Goal: Transaction & Acquisition: Purchase product/service

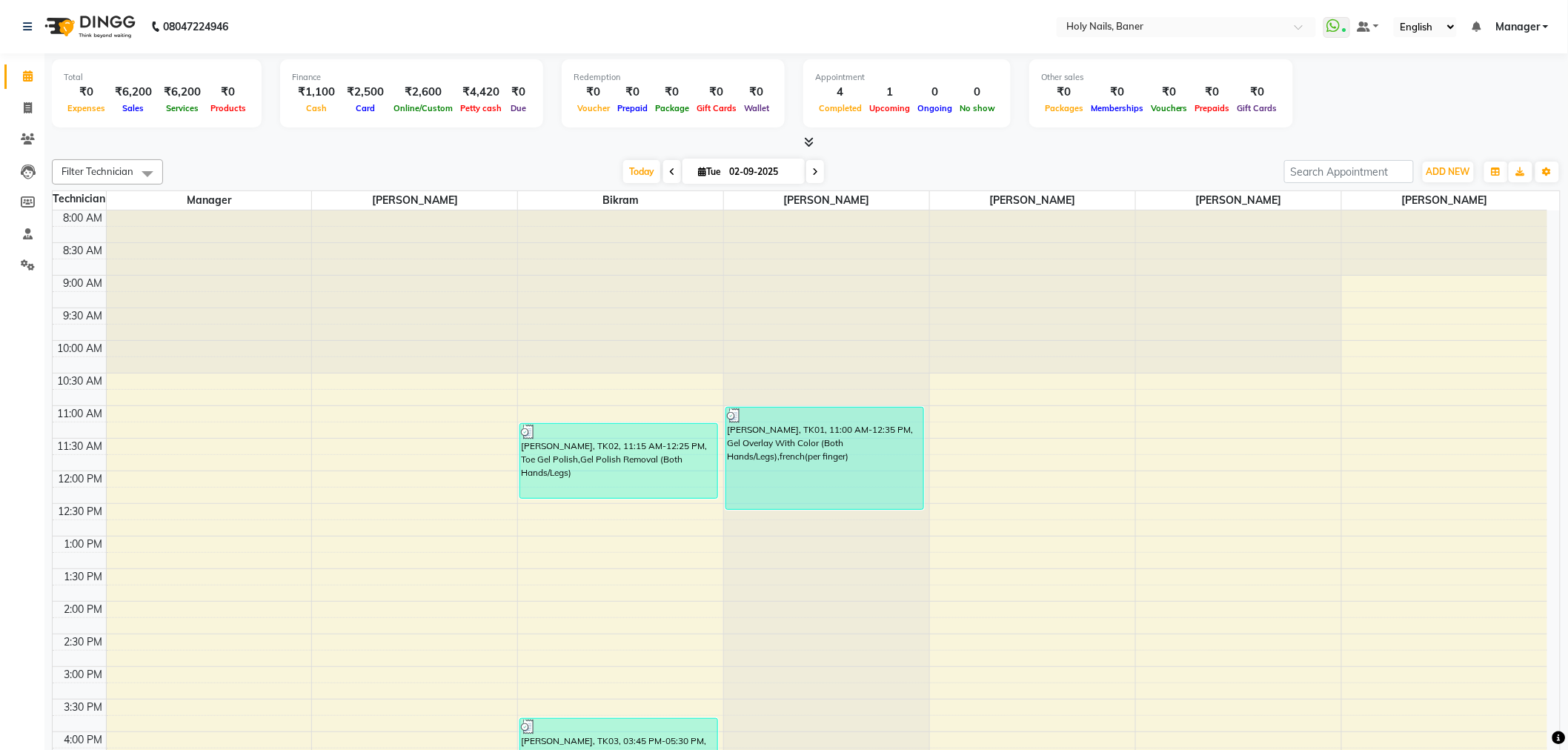
scroll to position [348, 0]
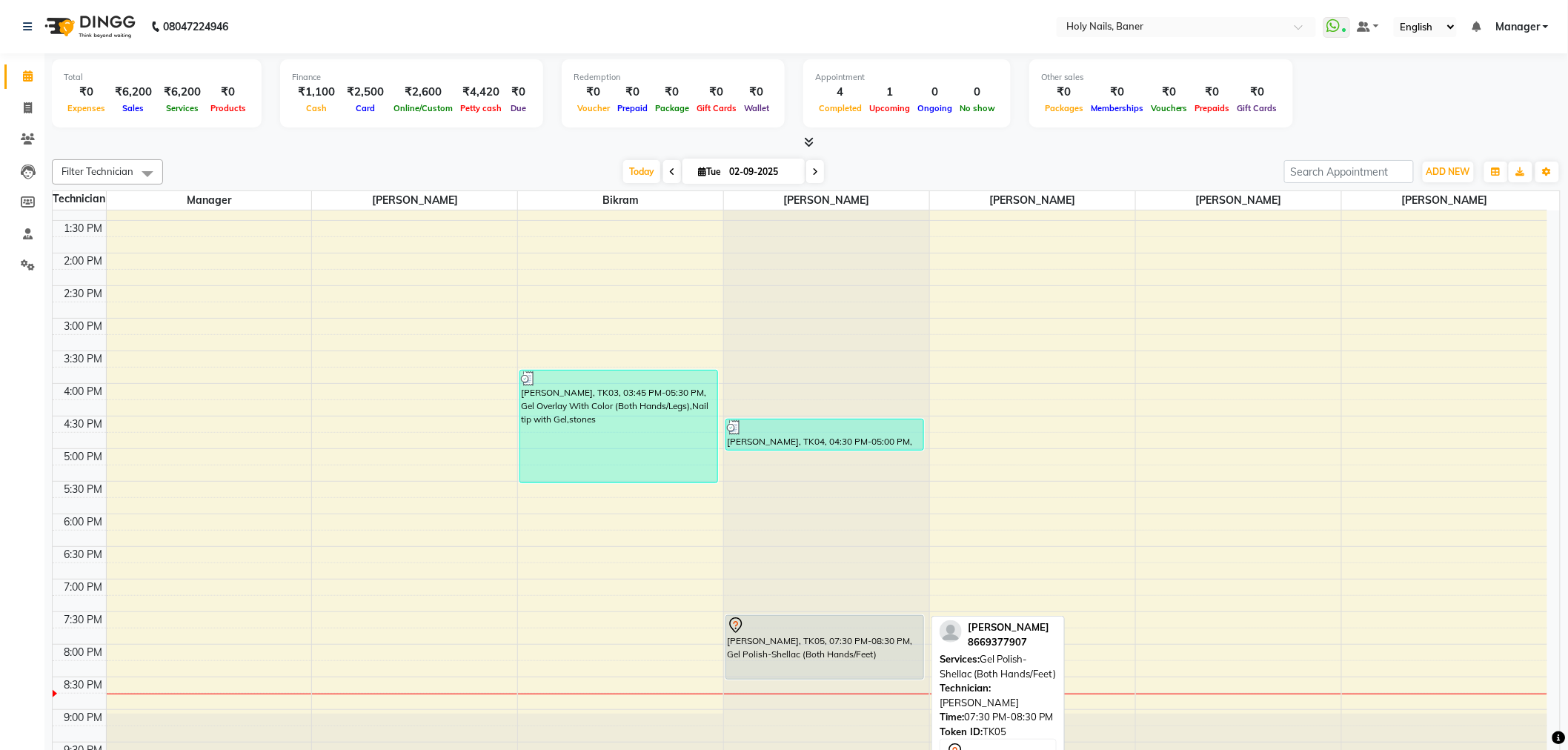
click at [837, 657] on div "[PERSON_NAME], TK05, 07:30 PM-08:30 PM, Gel Polish-Shellac (Both Hands/Feet)" at bounding box center [824, 648] width 197 height 63
select select "7"
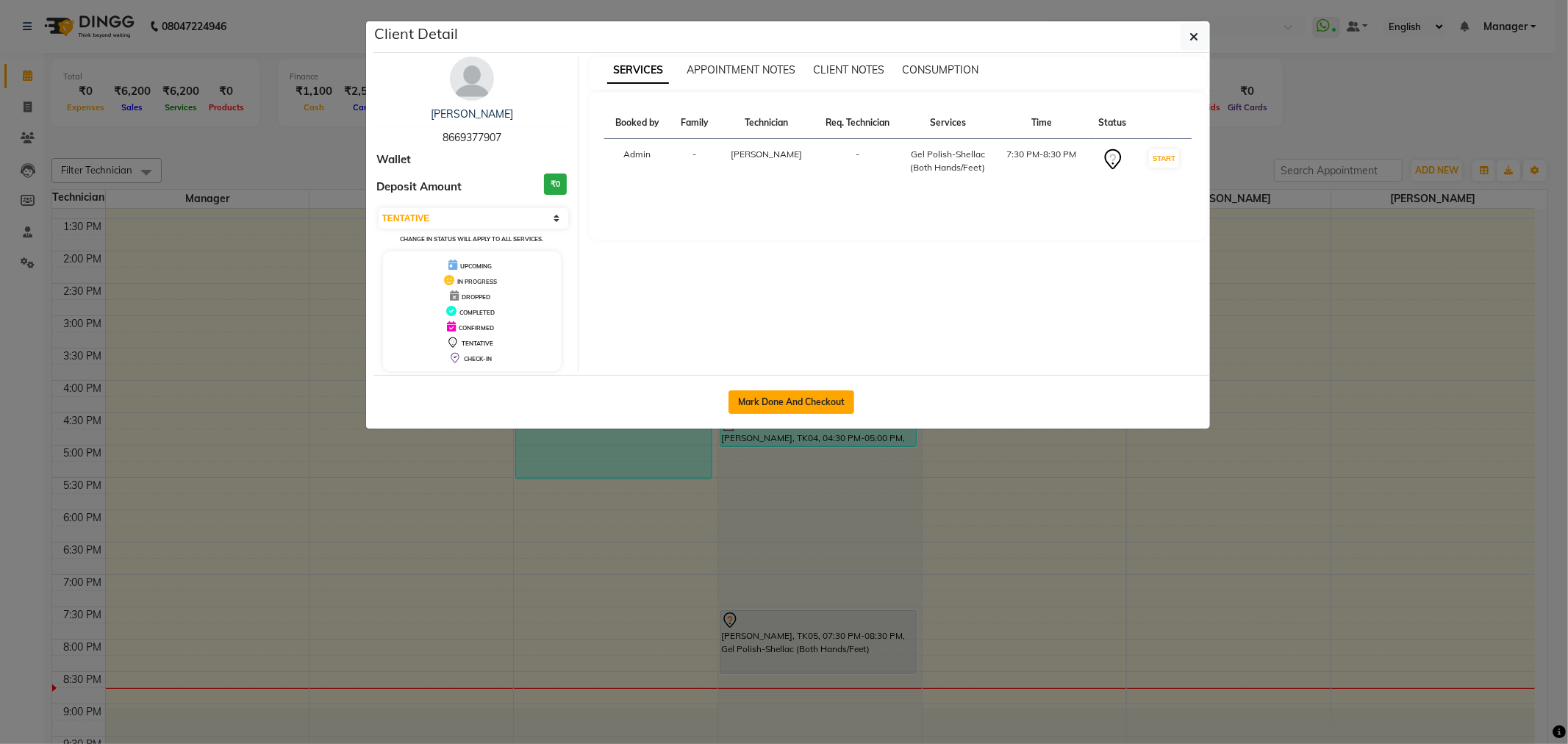
click at [810, 400] on button "Mark Done And Checkout" at bounding box center [791, 402] width 126 height 24
select select "5445"
select select "service"
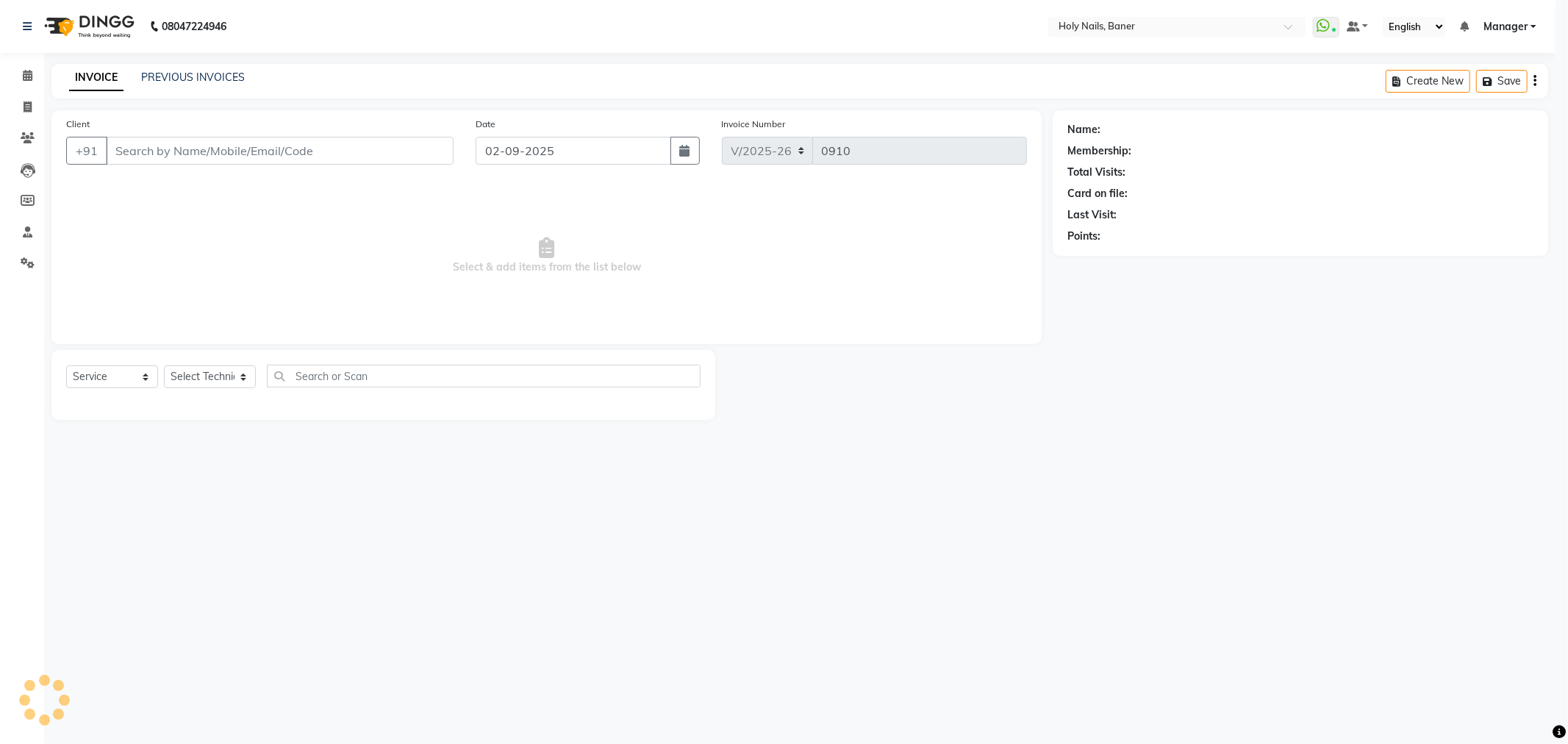
select select "3"
type input "86******07"
select select "36620"
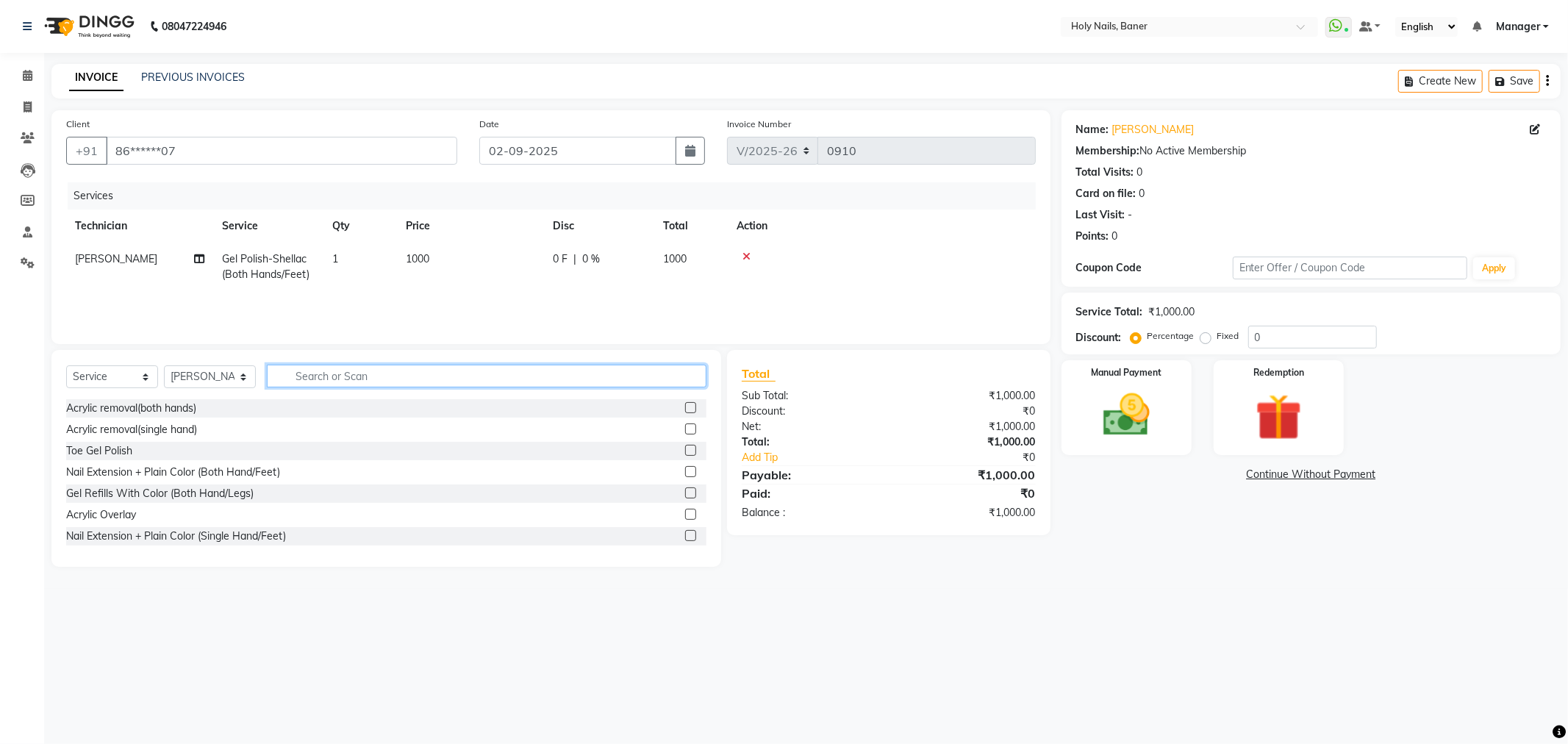
click at [370, 379] on input "text" at bounding box center [487, 377] width 440 height 23
type input "art"
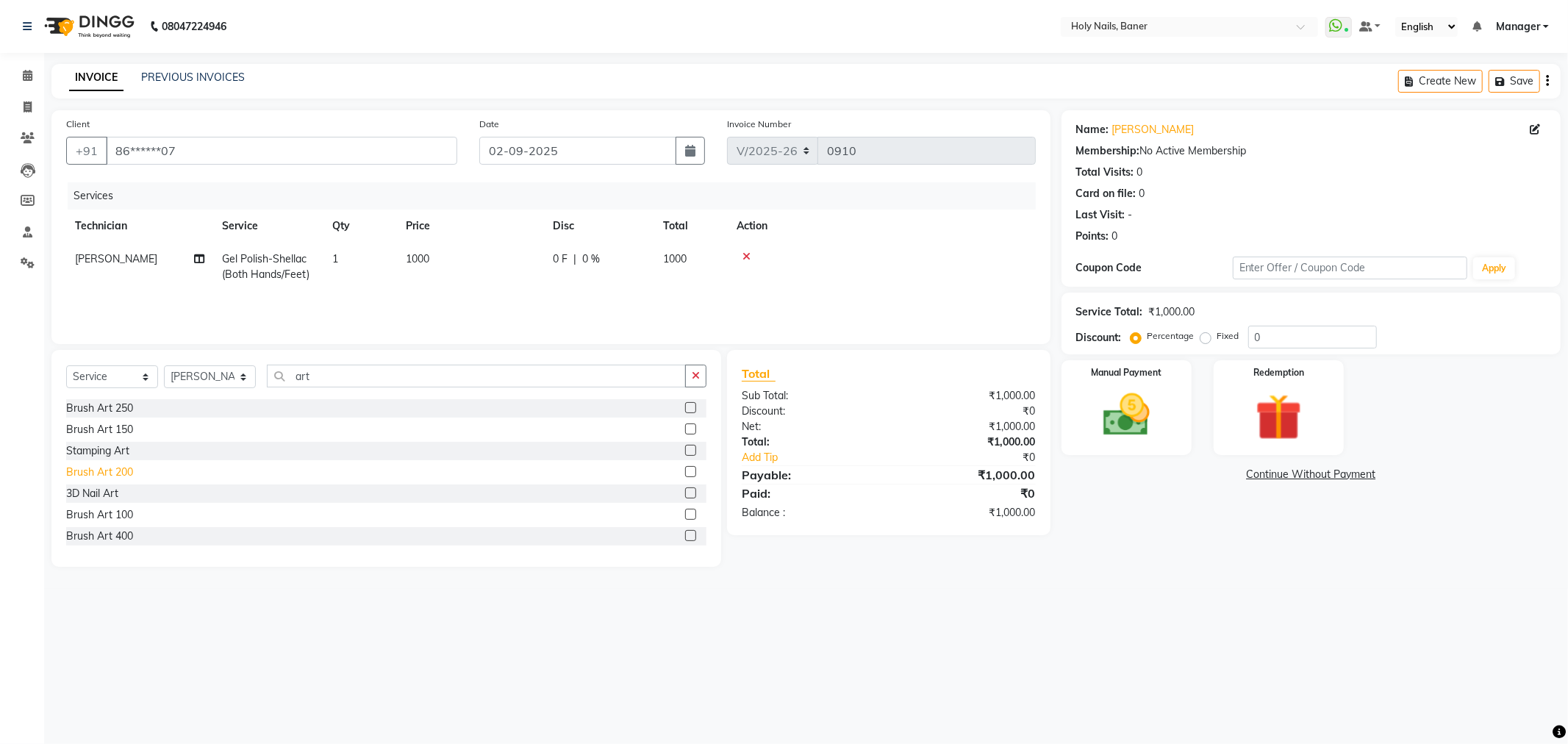
click at [108, 474] on div "Brush Art 200" at bounding box center [99, 472] width 67 height 16
checkbox input "false"
click at [358, 306] on td "1" at bounding box center [360, 307] width 73 height 33
select select "36620"
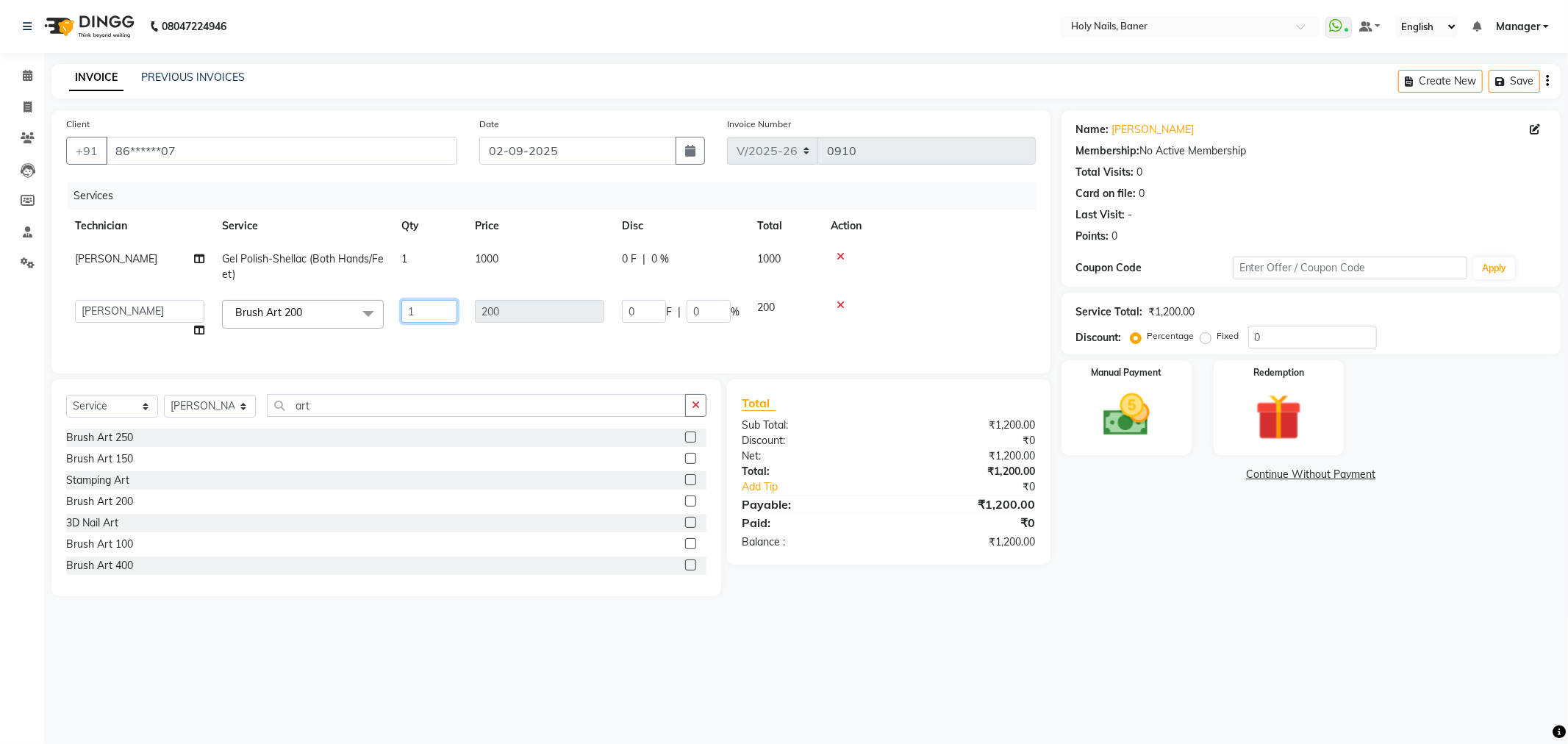
click at [422, 304] on input "1" at bounding box center [429, 311] width 56 height 23
type input "4"
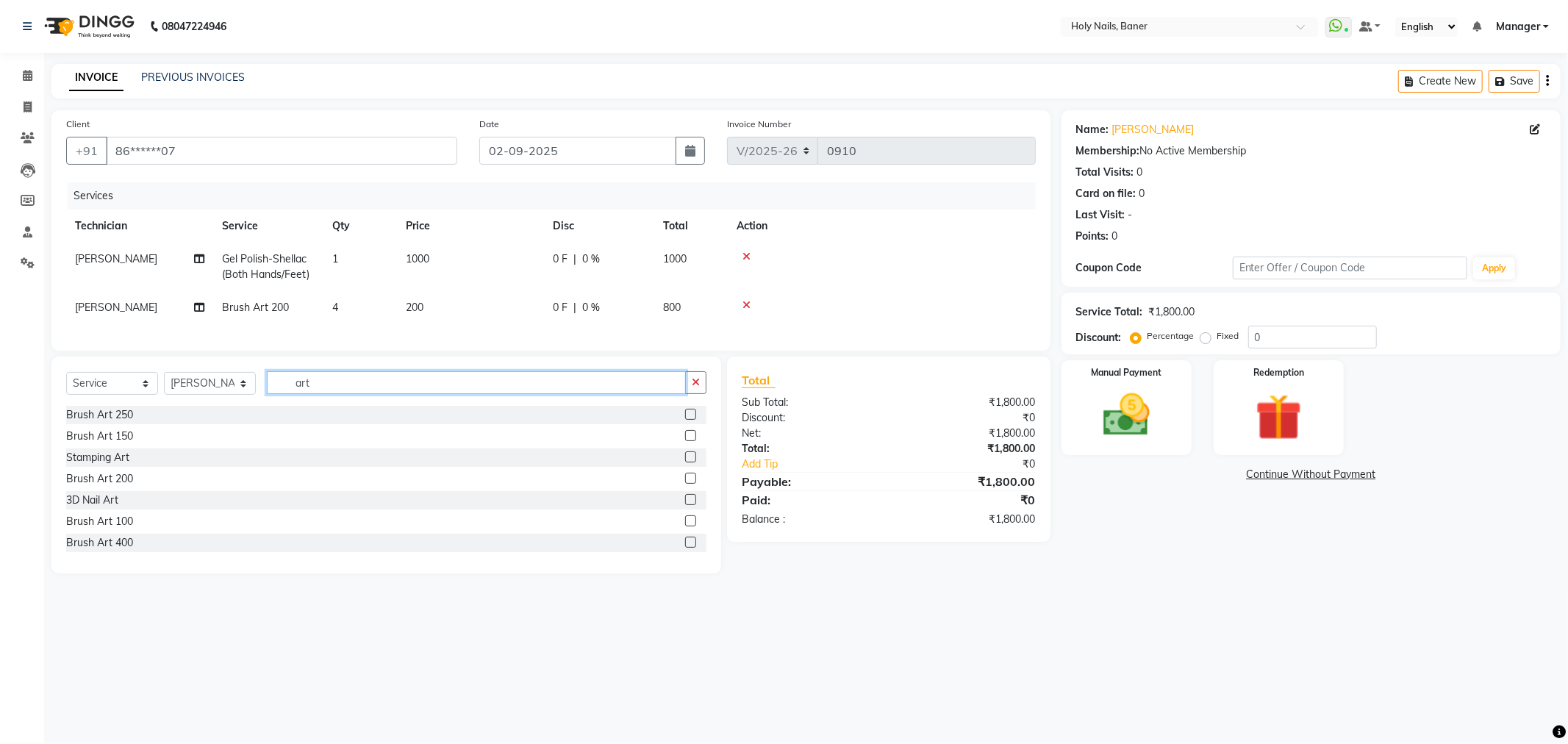
click at [350, 406] on div "Select Service Product Membership Package Voucher Prepaid Gift Card Select Tech…" at bounding box center [386, 389] width 640 height 35
type input "a"
type input "cat"
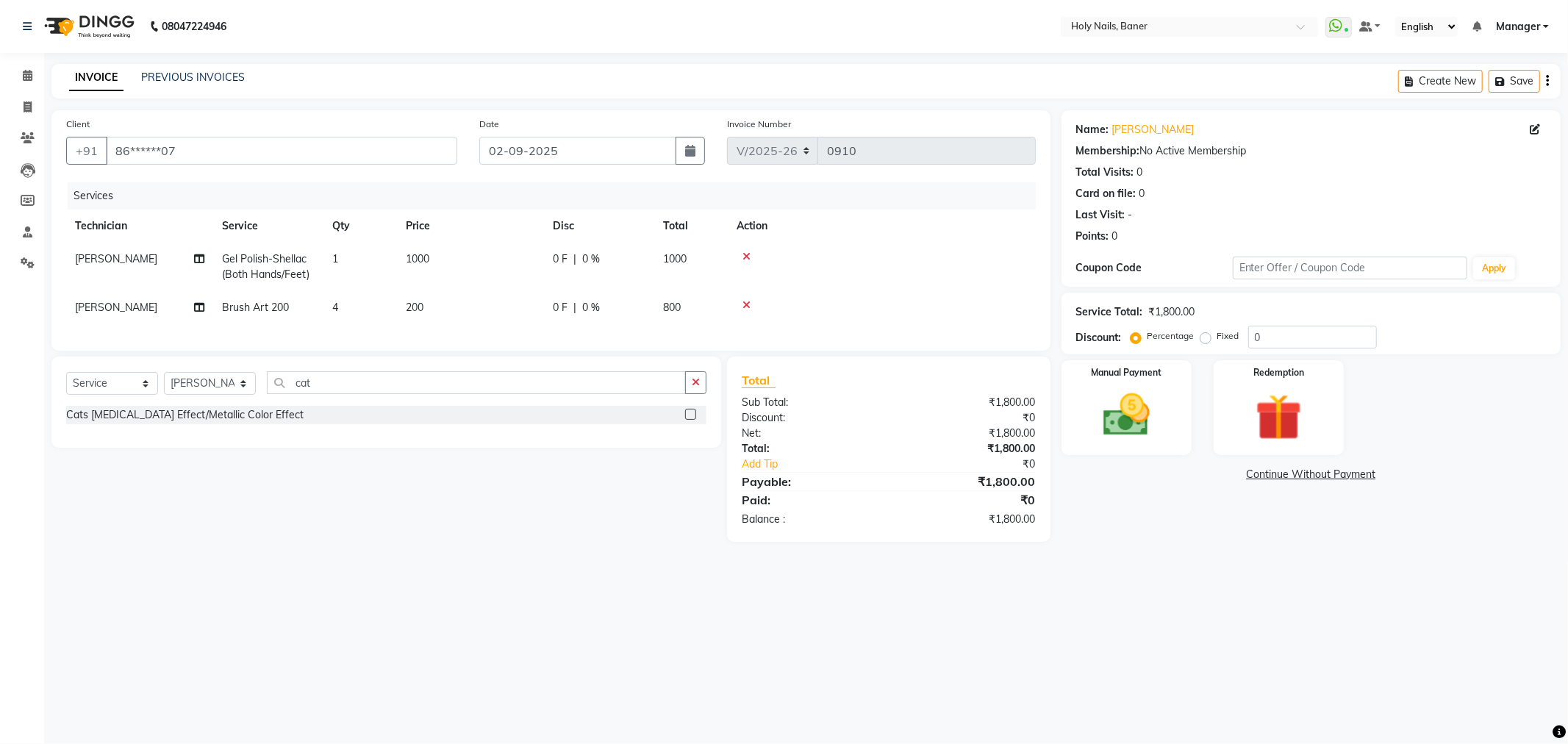
click at [174, 423] on div "Cats [MEDICAL_DATA] Effect/Metallic Color Effect" at bounding box center [185, 414] width 237 height 16
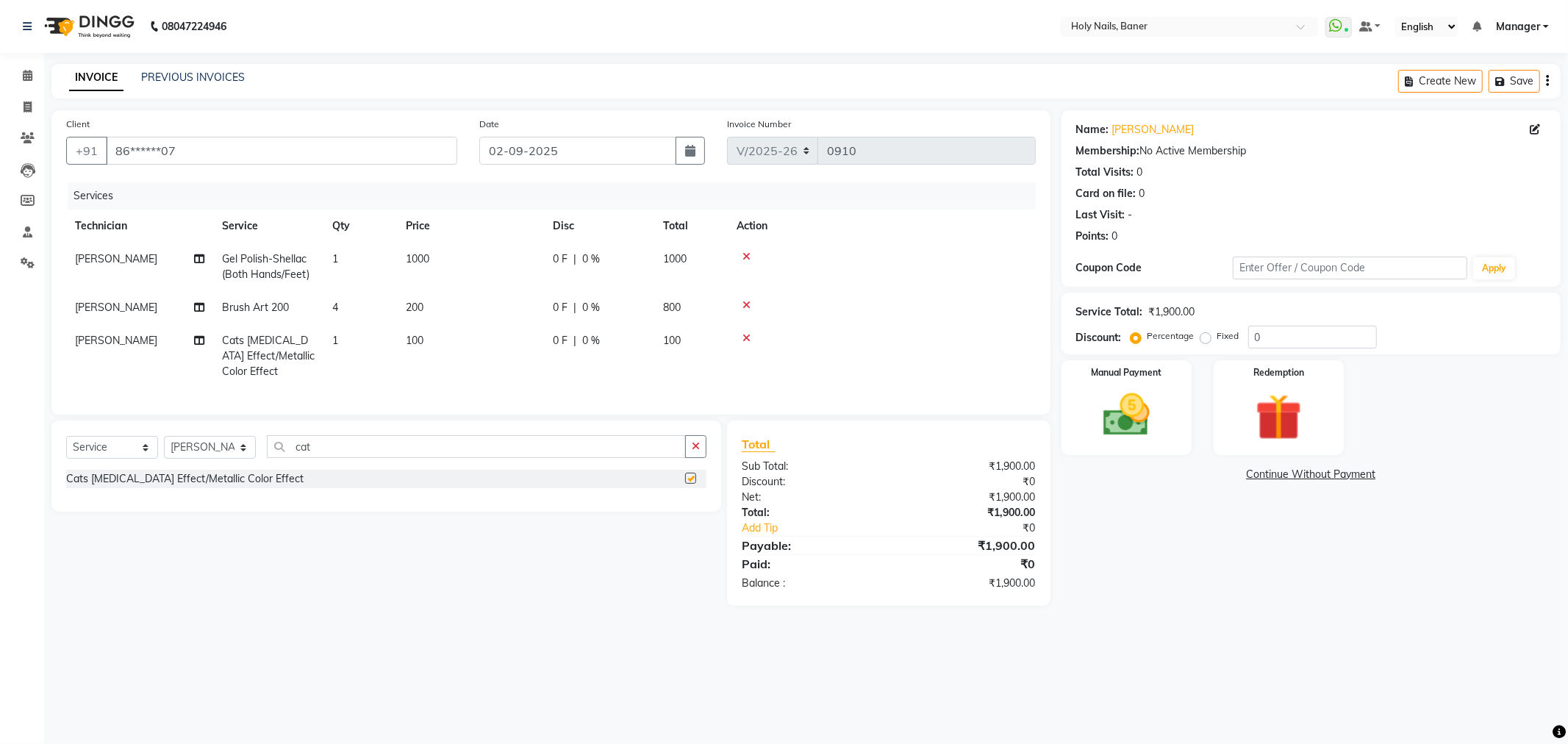
checkbox input "false"
click at [354, 336] on td "1" at bounding box center [360, 357] width 73 height 64
select select "36620"
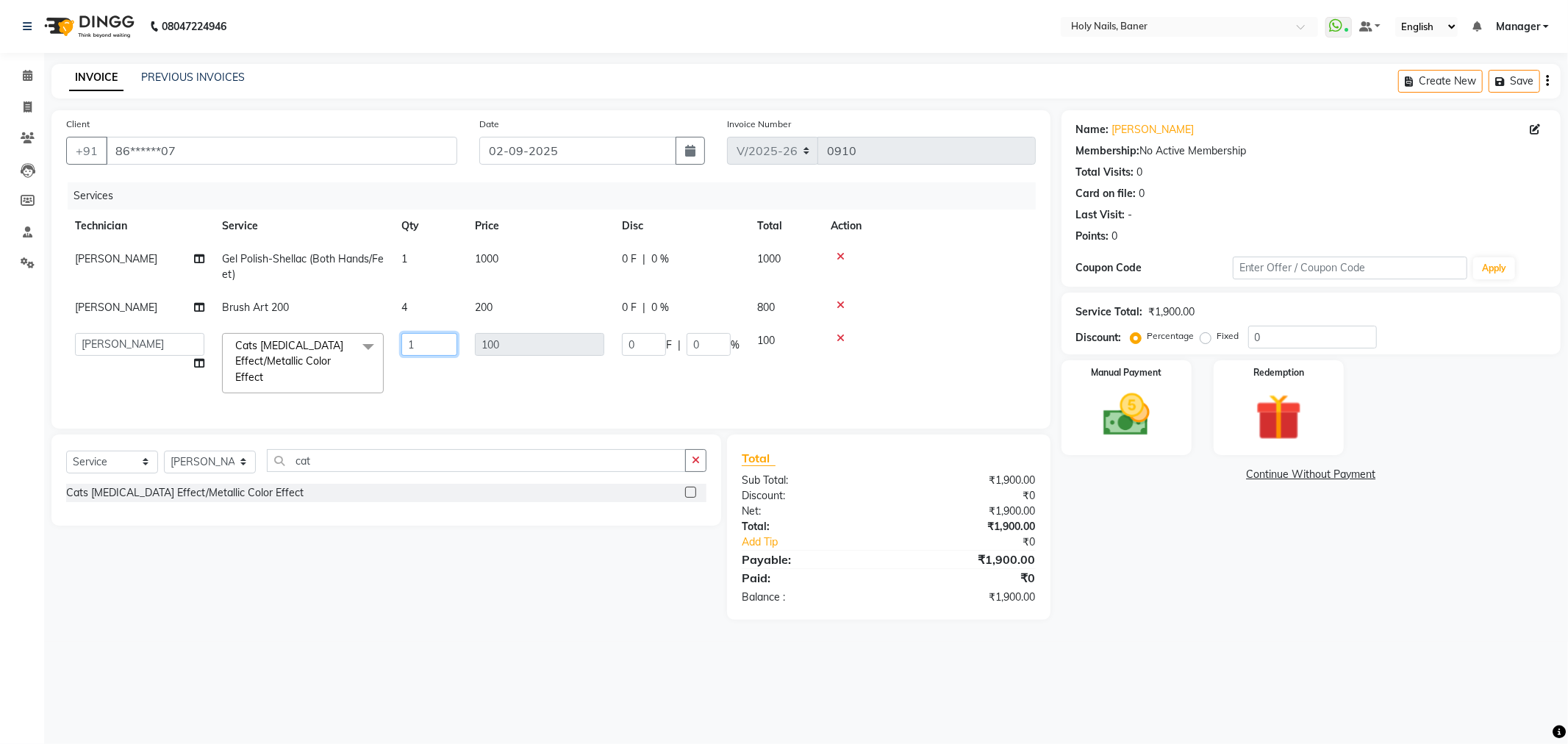
click at [432, 347] on input "1" at bounding box center [429, 344] width 56 height 23
type input "6"
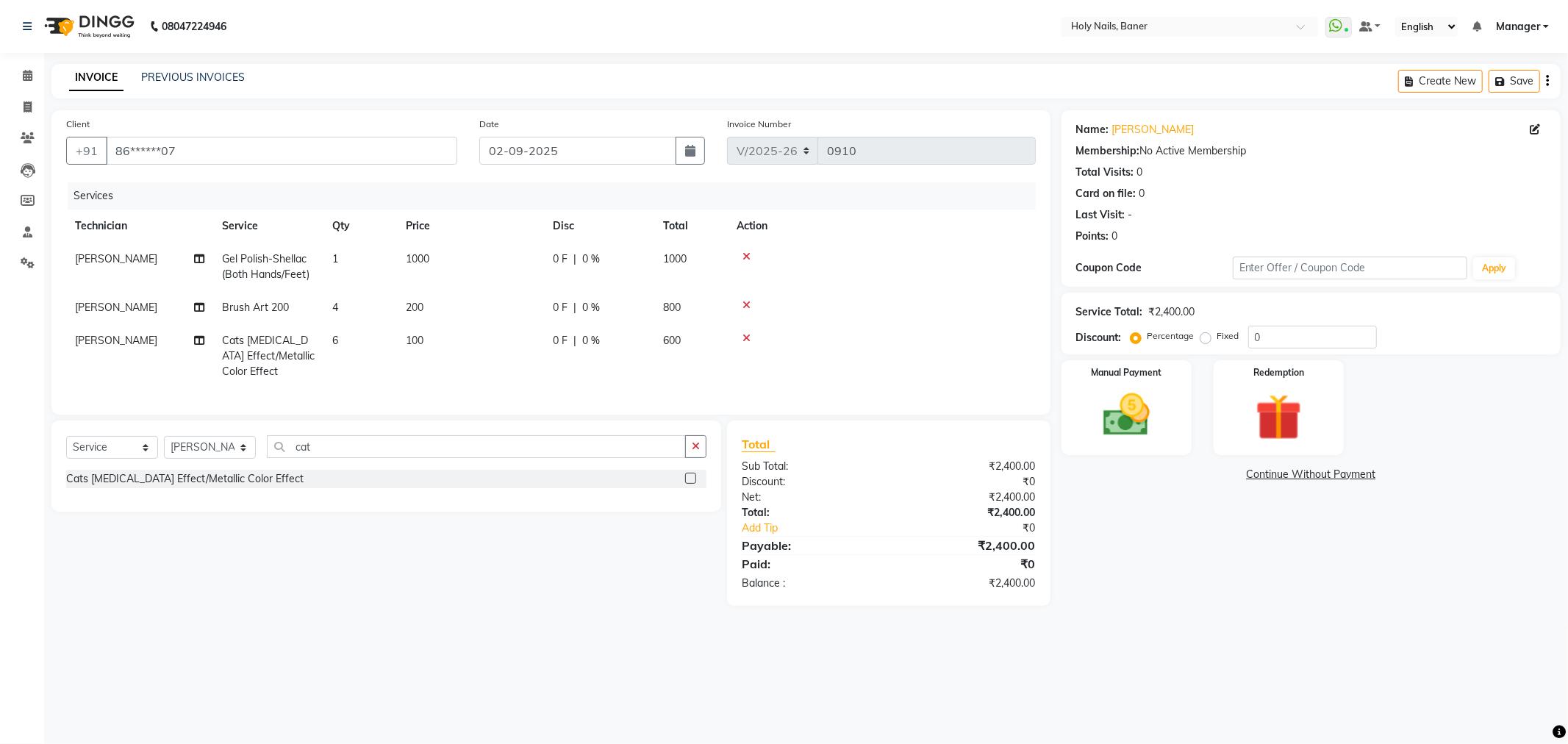
click at [986, 309] on div at bounding box center [882, 305] width 290 height 10
click at [563, 257] on span "0 F" at bounding box center [560, 259] width 15 height 16
select select "36620"
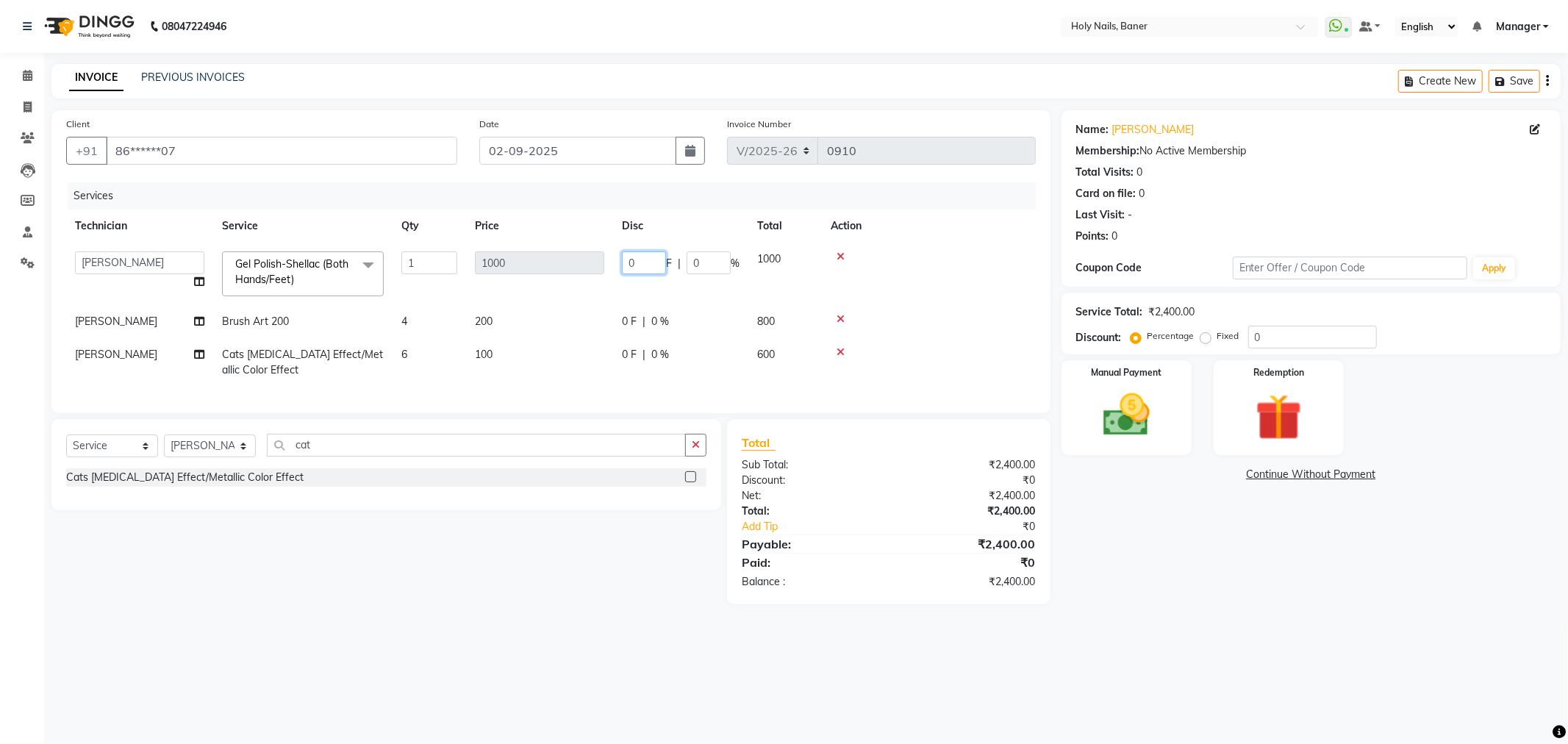
click at [634, 266] on input "0" at bounding box center [644, 263] width 44 height 23
type input "300"
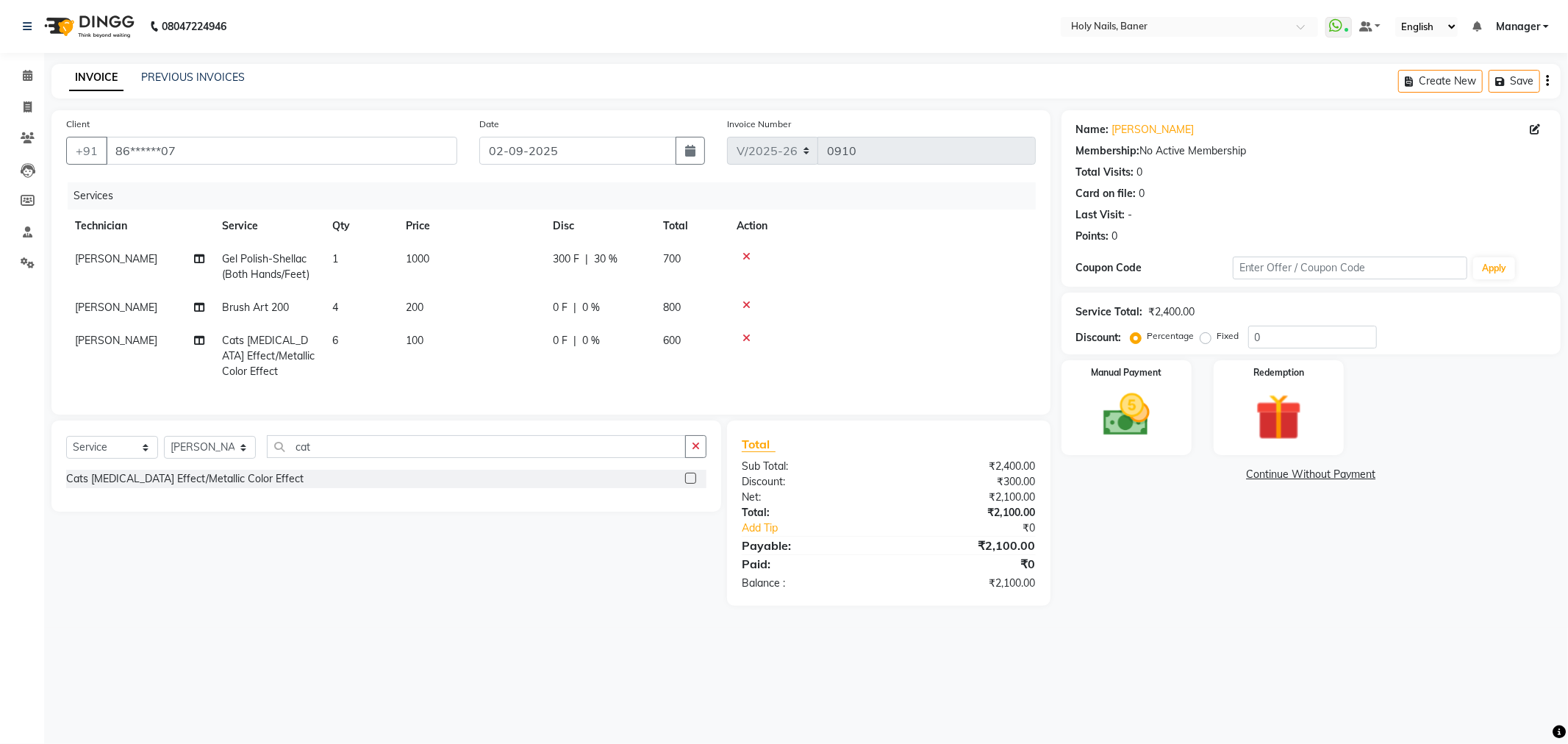
click at [953, 311] on td at bounding box center [882, 307] width 308 height 33
click at [1135, 420] on img at bounding box center [1126, 415] width 78 height 56
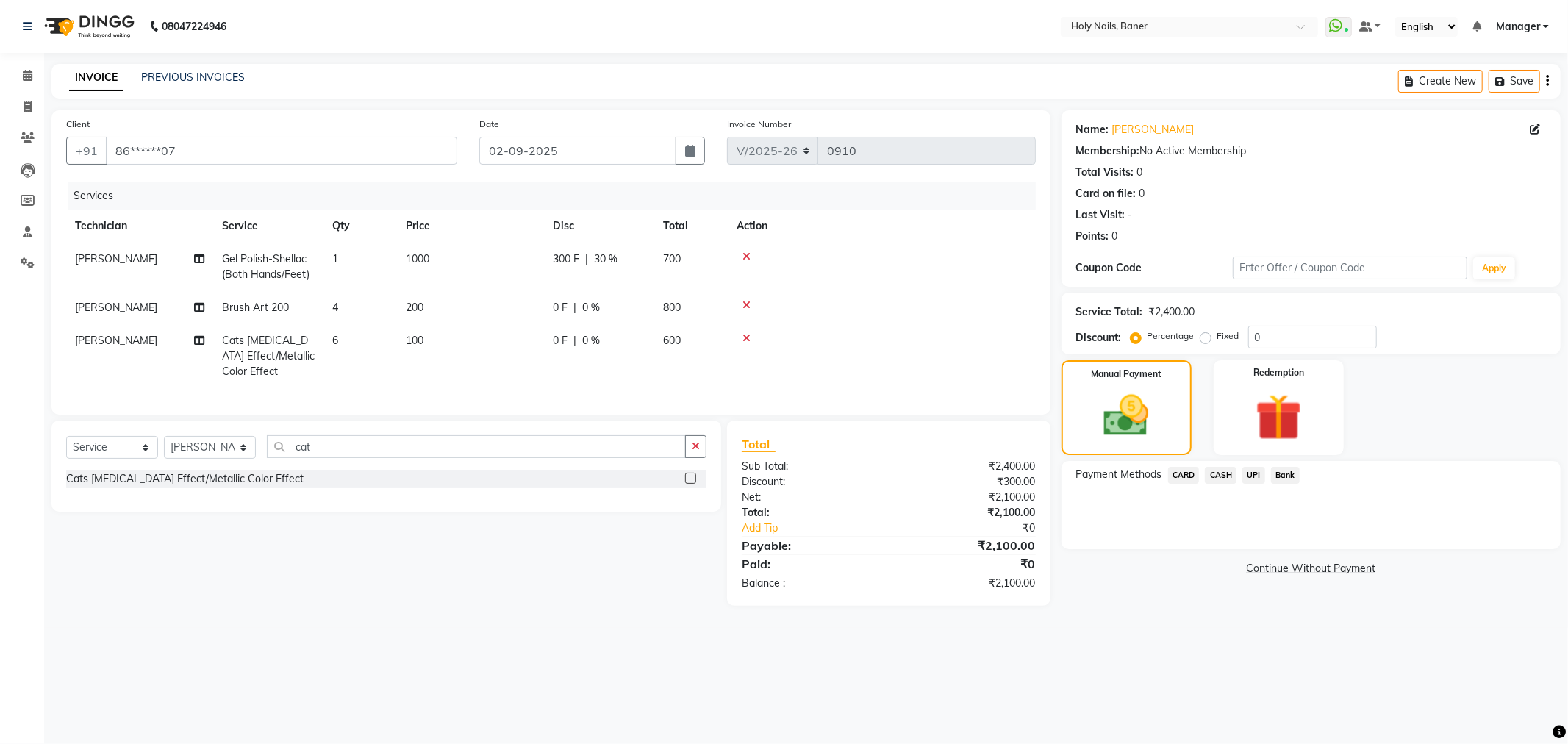
click at [1252, 475] on span "UPI" at bounding box center [1254, 475] width 23 height 17
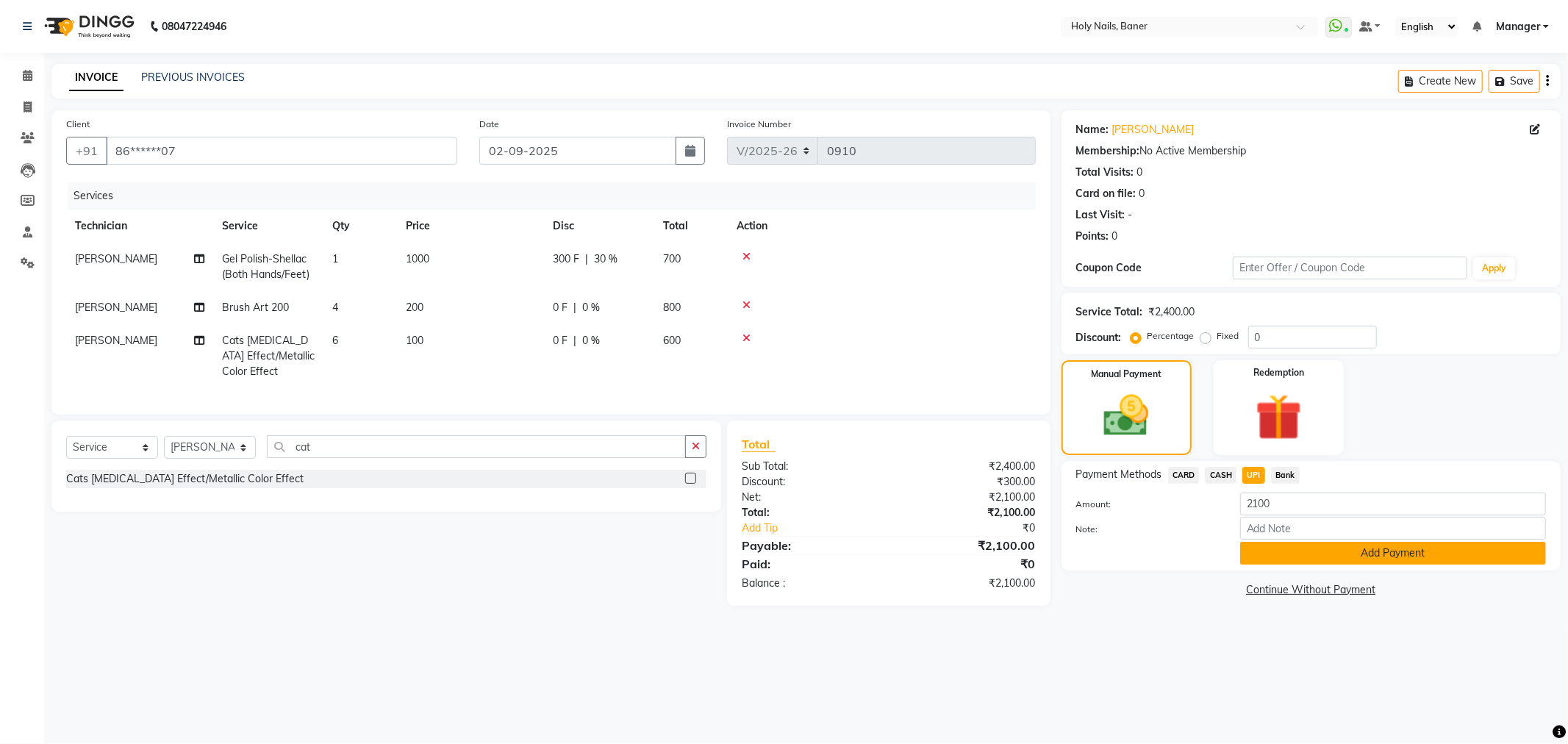
click at [1343, 553] on button "Add Payment" at bounding box center [1392, 554] width 306 height 23
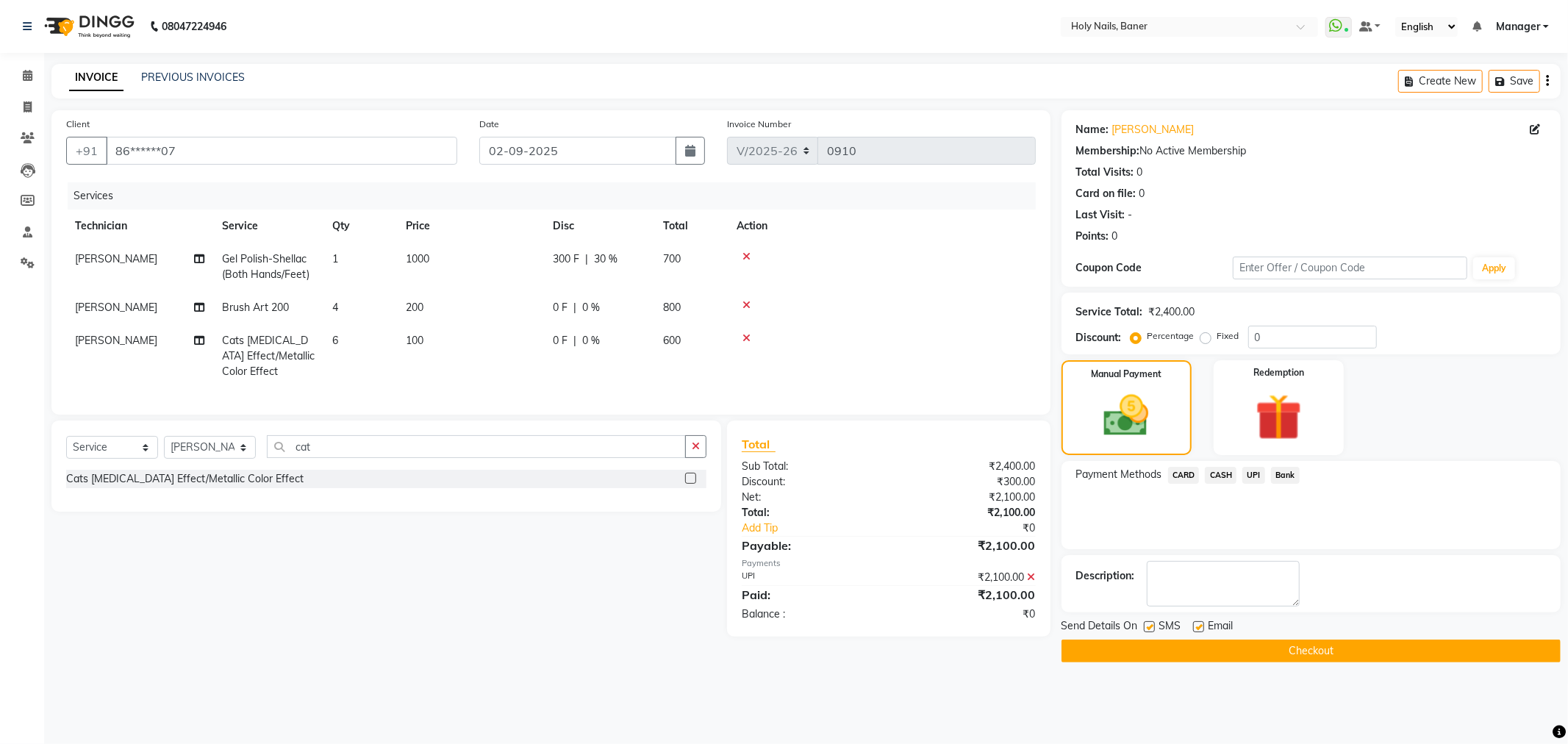
click at [1275, 652] on button "Checkout" at bounding box center [1311, 651] width 499 height 23
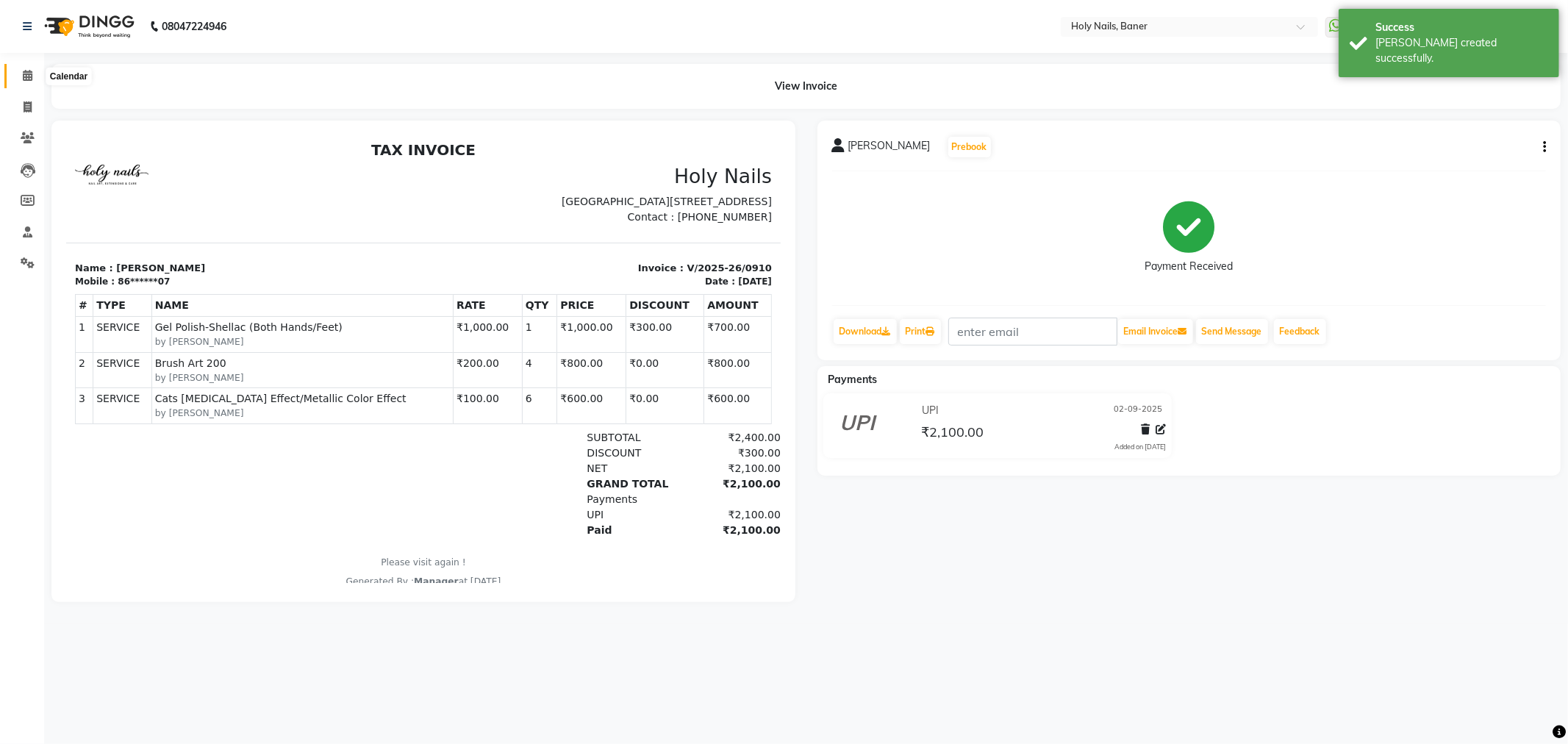
click at [17, 81] on span at bounding box center [27, 76] width 26 height 17
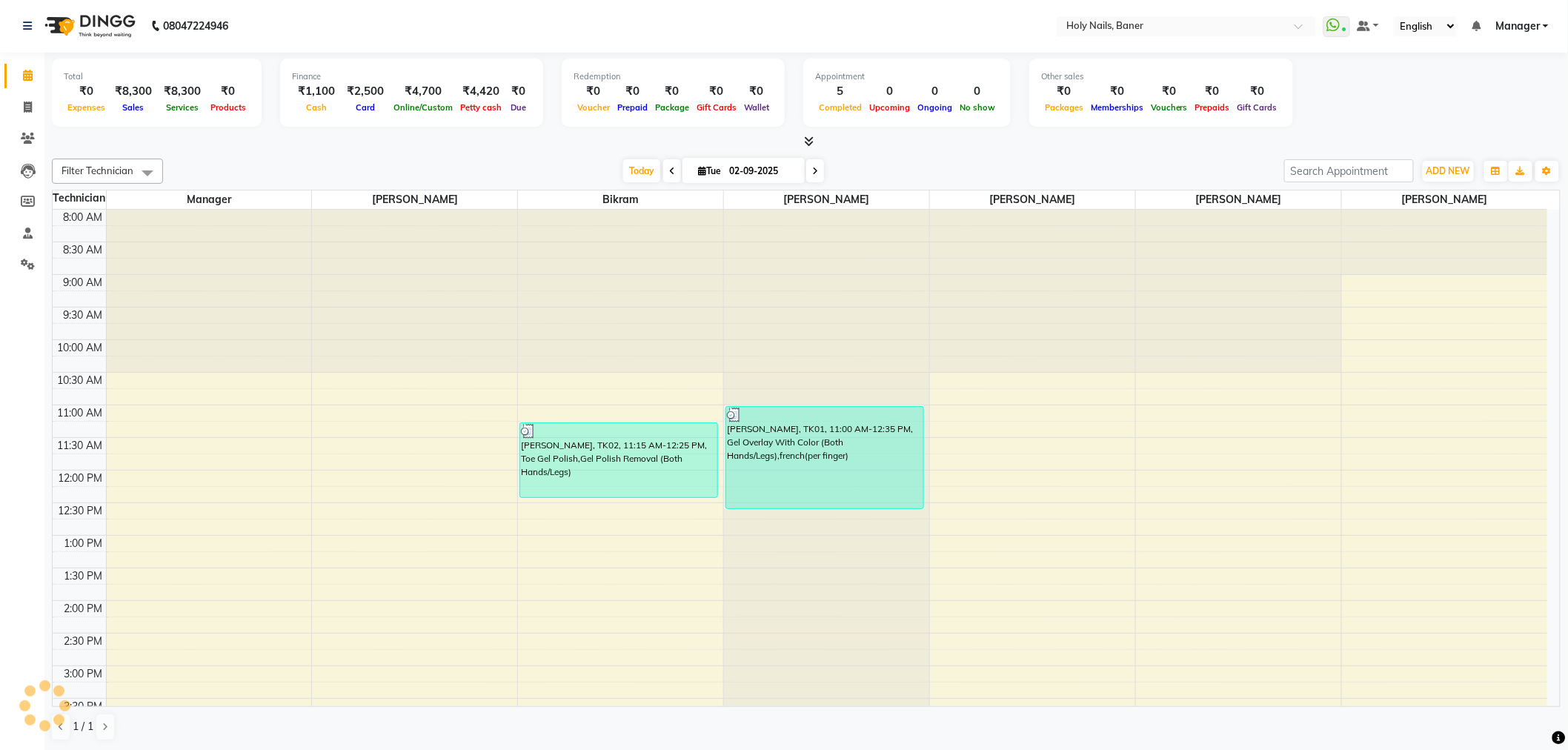
click at [809, 175] on span at bounding box center [815, 171] width 17 height 23
type input "[DATE]"
